Goal: Information Seeking & Learning: Learn about a topic

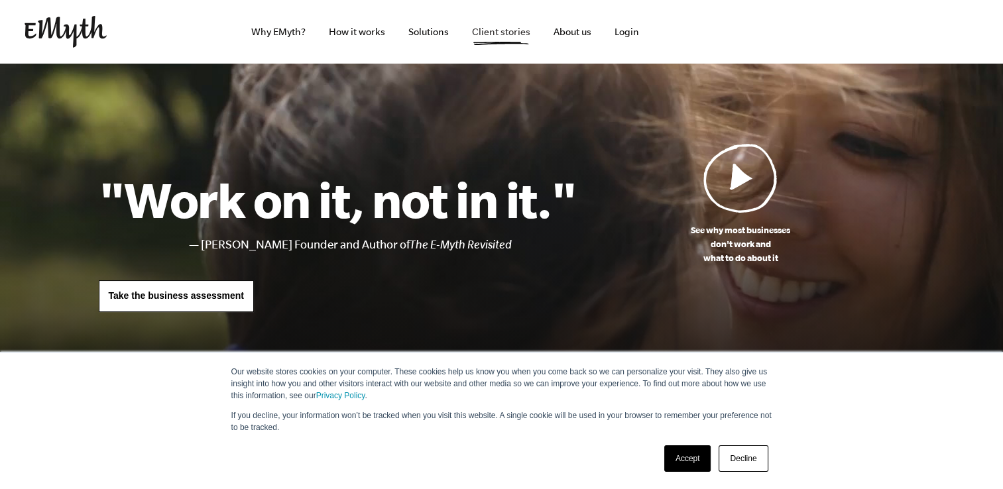
click at [496, 37] on link "Client stories" at bounding box center [501, 32] width 80 height 64
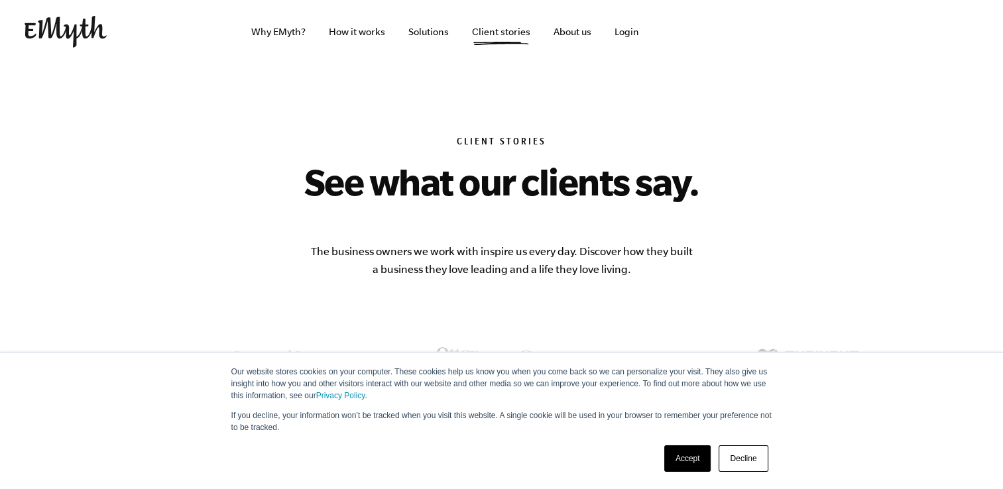
click at [743, 457] on link "Decline" at bounding box center [742, 458] width 49 height 27
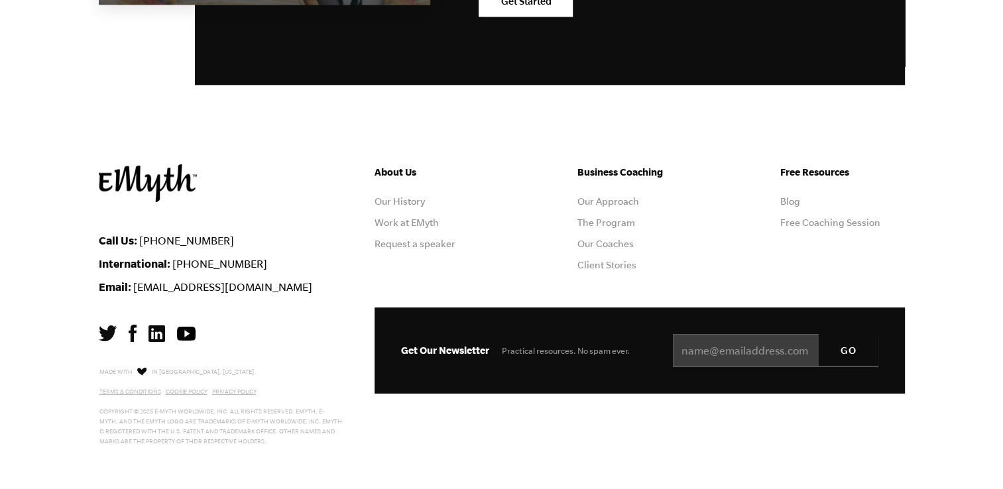
scroll to position [1733, 0]
click at [413, 202] on link "Our History" at bounding box center [399, 201] width 50 height 11
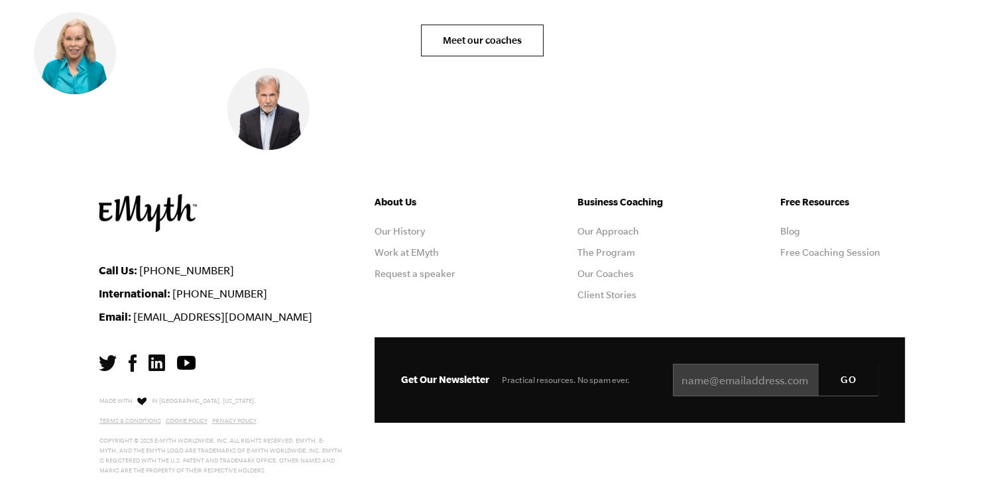
scroll to position [5504, 0]
